Goal: Check status: Check status

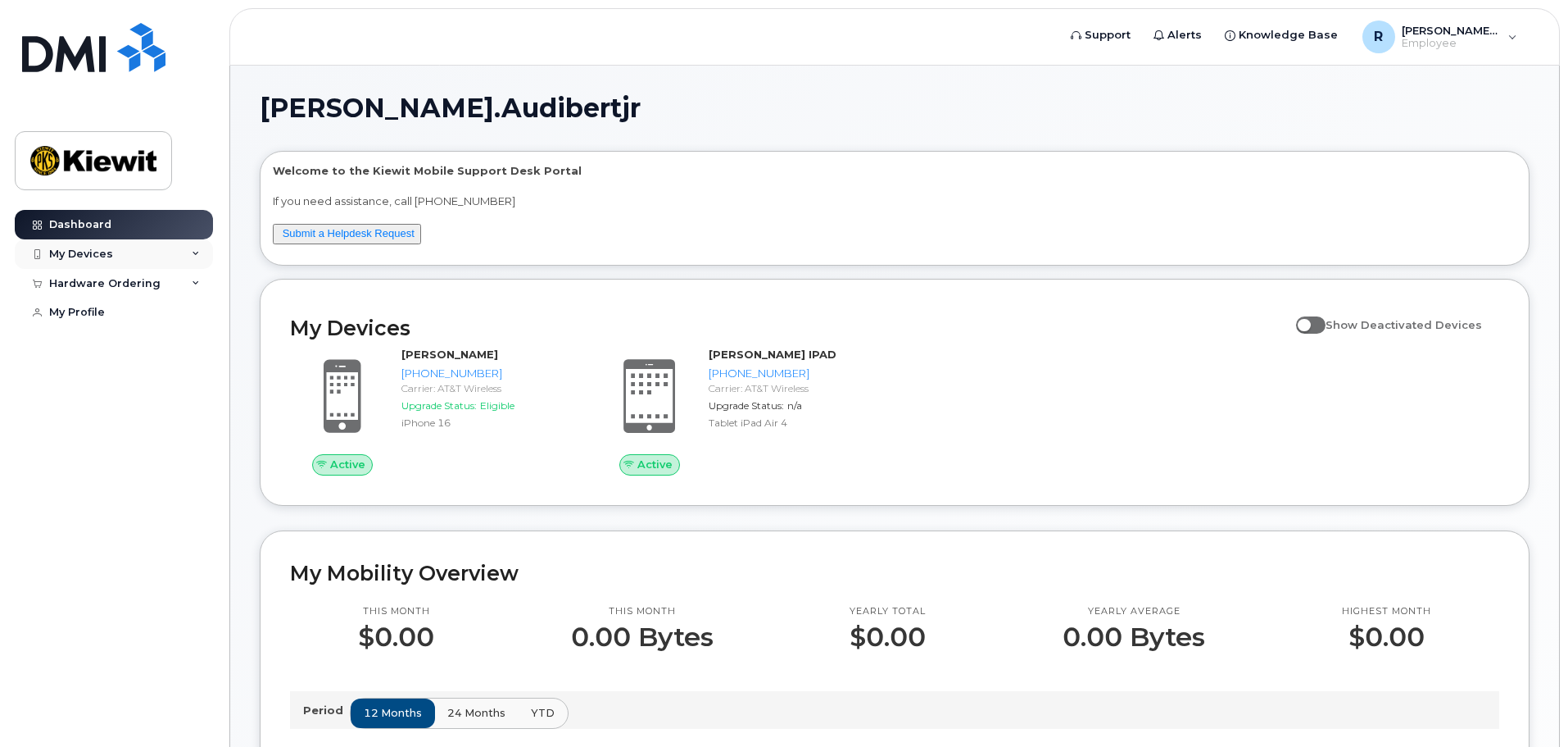
click at [117, 258] on div "My Devices" at bounding box center [114, 253] width 198 height 29
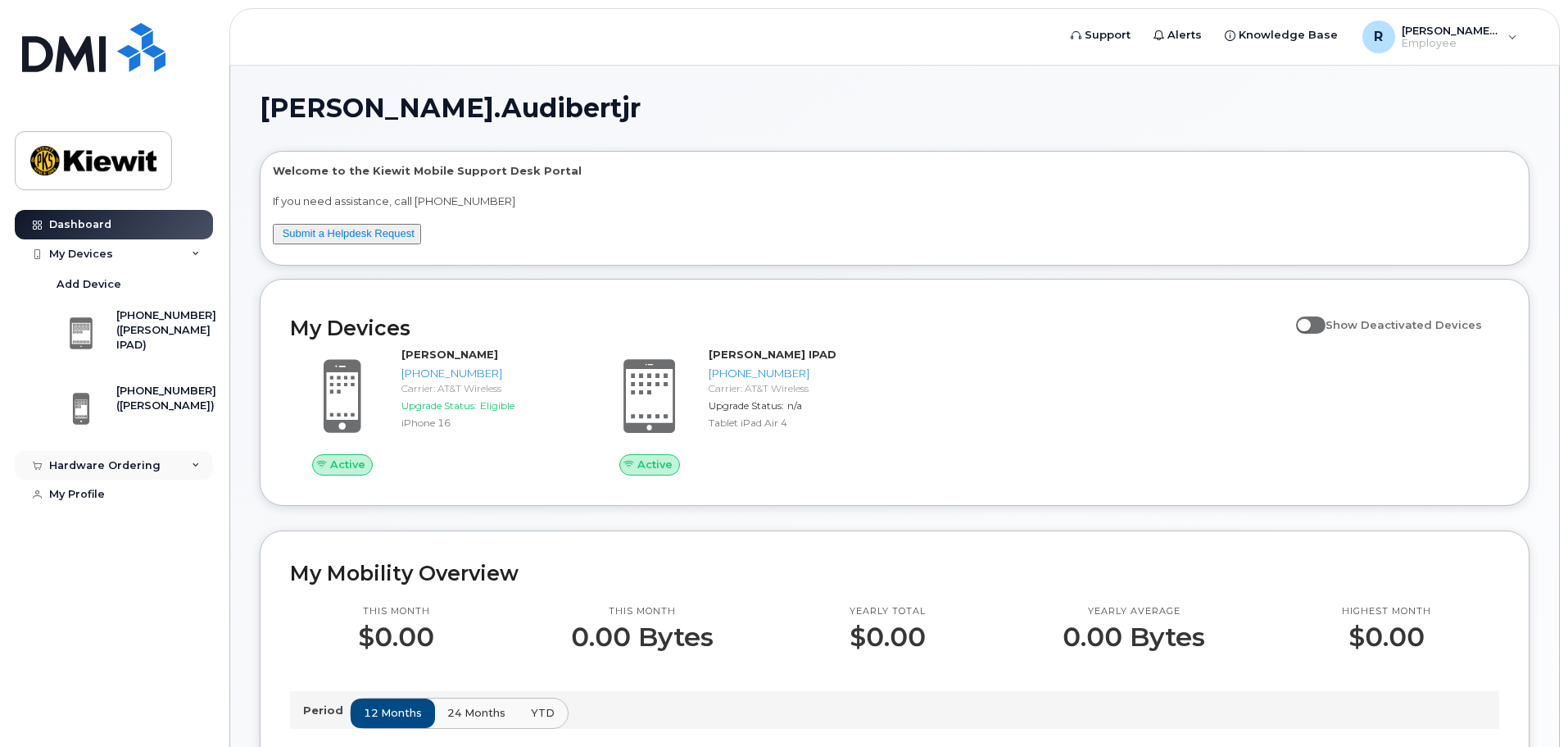
click at [113, 469] on div "Hardware Ordering" at bounding box center [105, 465] width 112 height 13
click at [108, 502] on div "My Orders" at bounding box center [86, 495] width 59 height 15
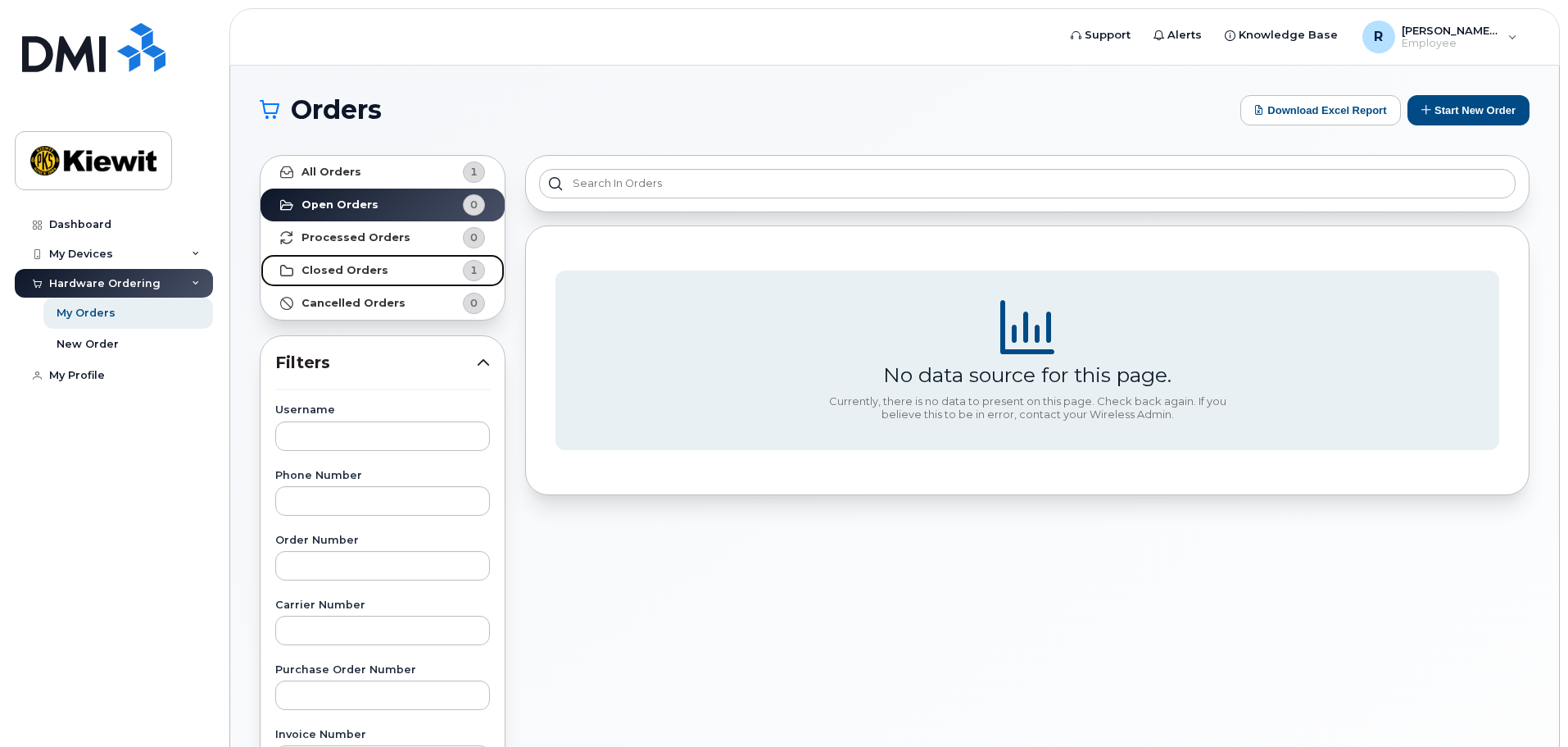
click at [343, 269] on strong "Closed Orders" at bounding box center [345, 270] width 87 height 13
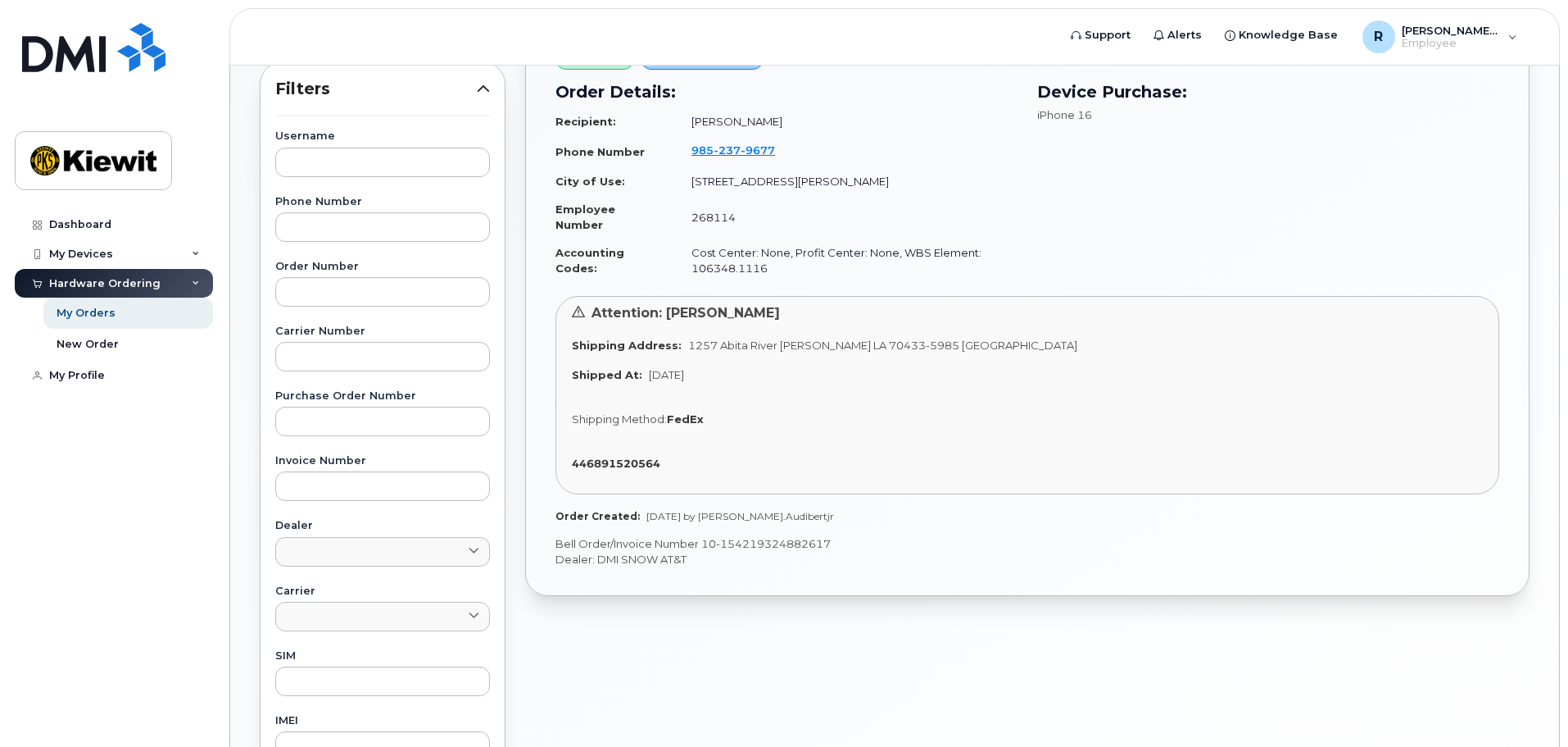
scroll to position [246, 0]
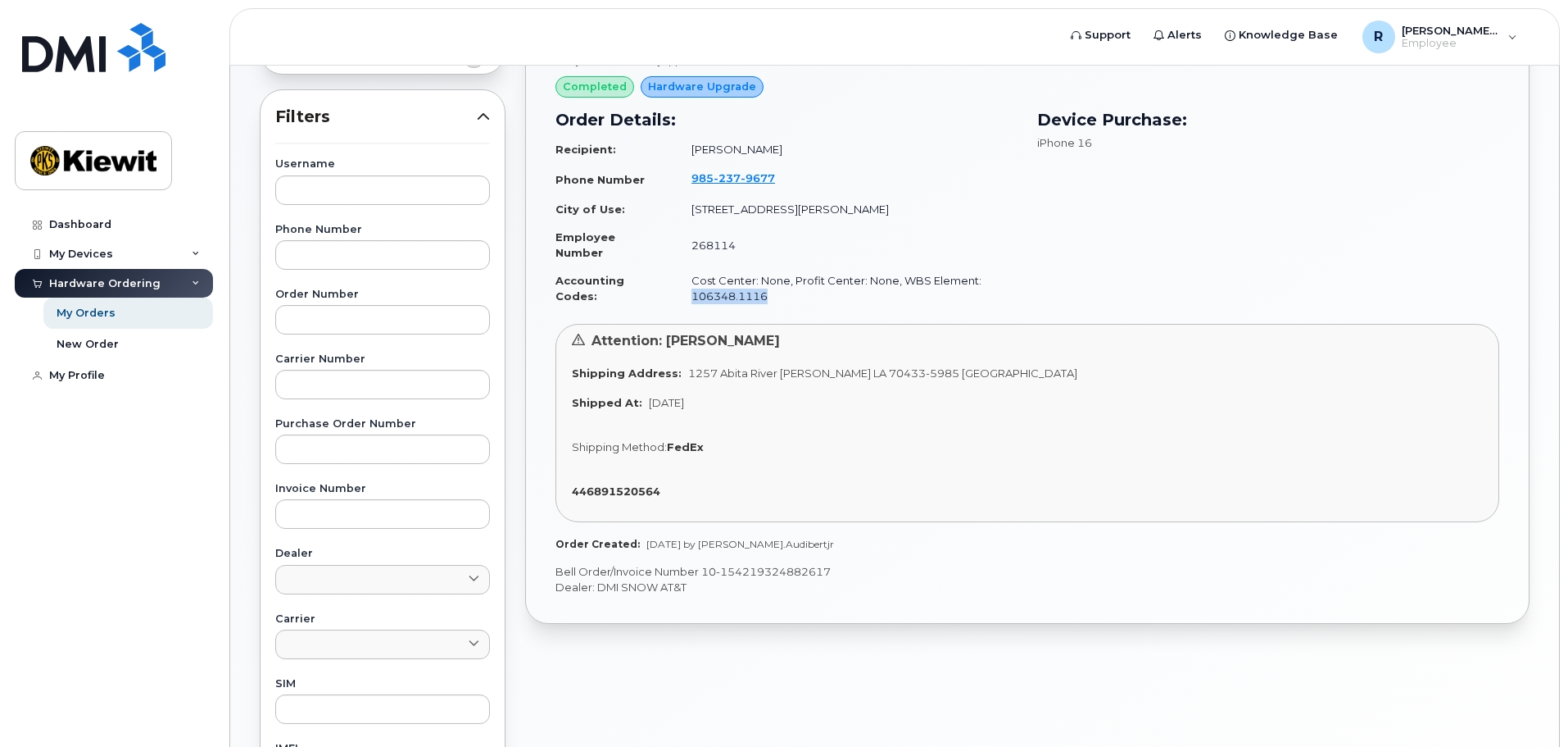
drag, startPoint x: 767, startPoint y: 297, endPoint x: 683, endPoint y: 304, distance: 84.3
click at [683, 304] on td "Cost Center: None, Profit Center: None, WBS Element: 106348.1116" at bounding box center [847, 288] width 341 height 43
copy td "106348.1116"
